Goal: Navigation & Orientation: Find specific page/section

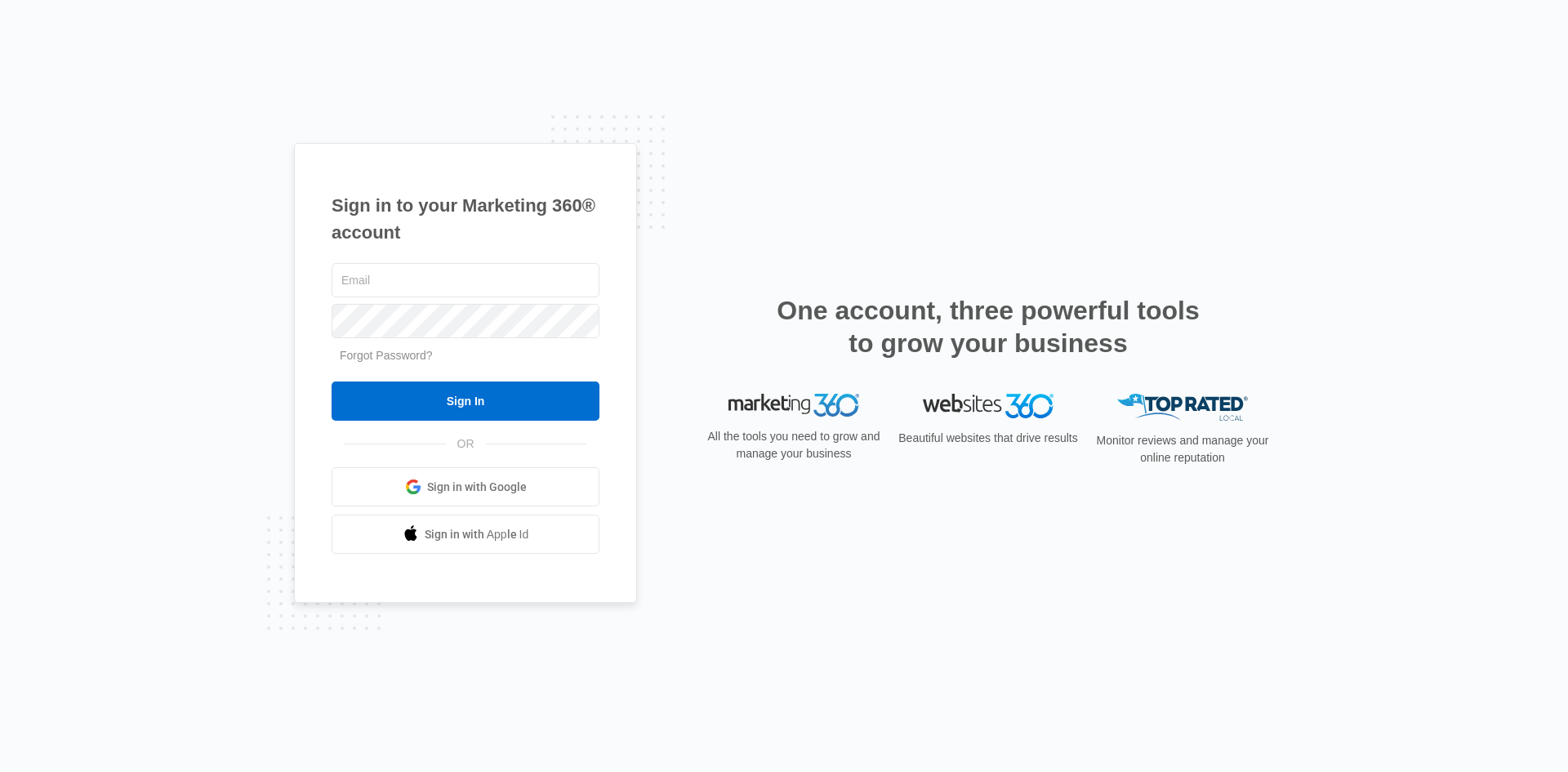
type input "[PERSON_NAME][EMAIL_ADDRESS][DOMAIN_NAME]"
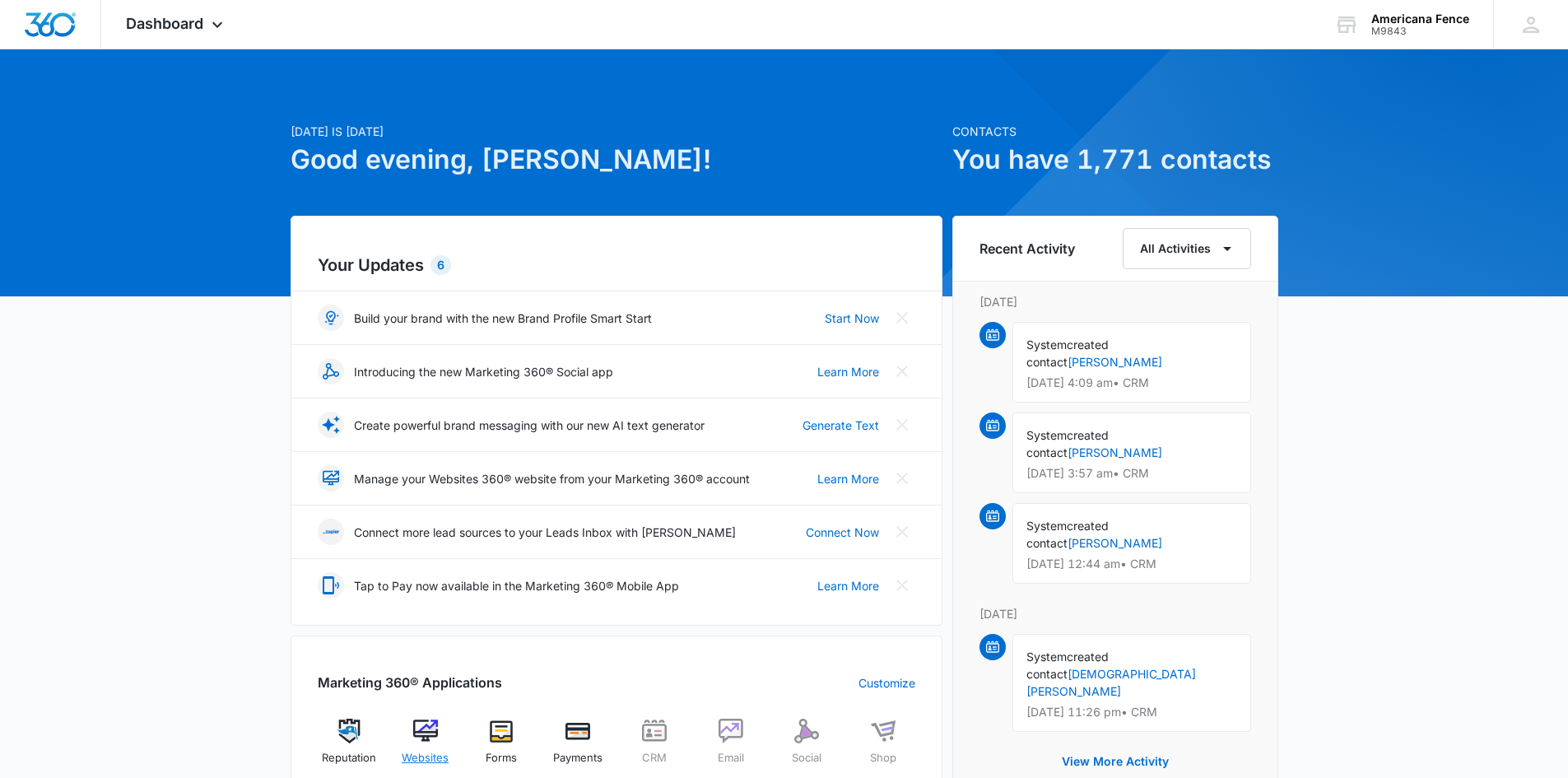
click at [434, 743] on div "Websites" at bounding box center [425, 747] width 64 height 59
